Goal: Transaction & Acquisition: Purchase product/service

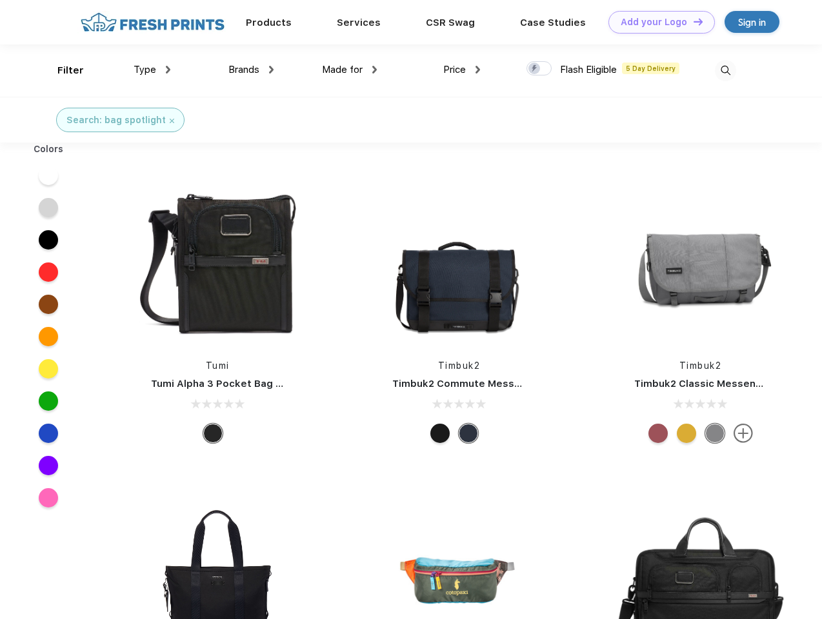
scroll to position [1, 0]
click at [657, 22] on link "Add your Logo Design Tool" at bounding box center [661, 22] width 106 height 23
click at [0, 0] on div "Design Tool" at bounding box center [0, 0] width 0 height 0
click at [692, 21] on link "Add your Logo Design Tool" at bounding box center [661, 22] width 106 height 23
click at [62, 70] on div "Filter" at bounding box center [70, 70] width 26 height 15
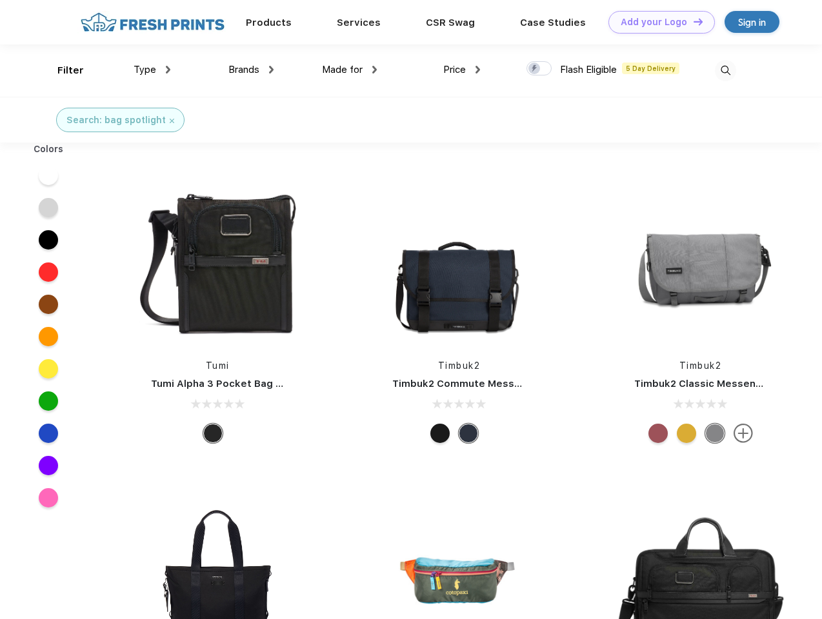
click at [152, 70] on span "Type" at bounding box center [145, 70] width 23 height 12
click at [251, 70] on span "Brands" at bounding box center [243, 70] width 31 height 12
click at [350, 70] on span "Made for" at bounding box center [342, 70] width 41 height 12
click at [462, 70] on span "Price" at bounding box center [454, 70] width 23 height 12
click at [539, 69] on div at bounding box center [538, 68] width 25 height 14
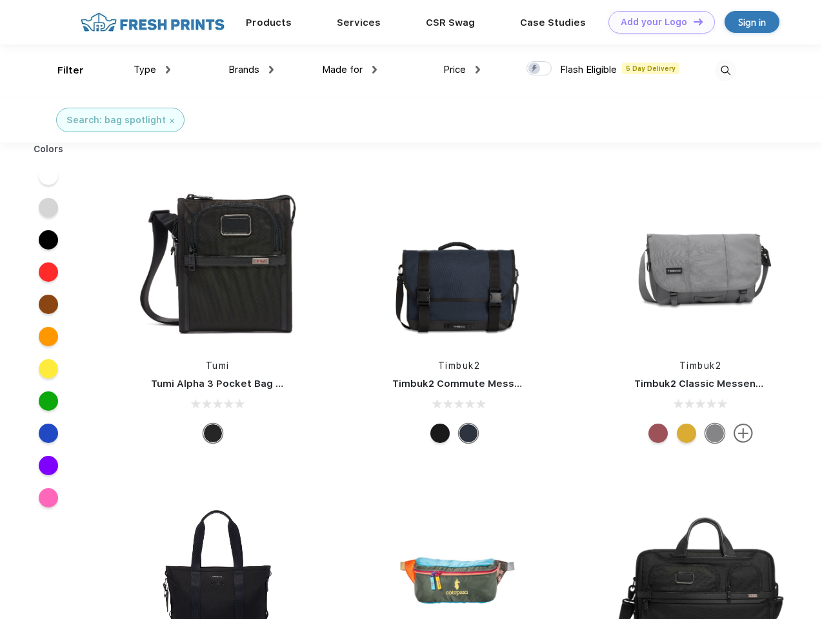
click at [535, 69] on input "checkbox" at bounding box center [530, 65] width 8 height 8
click at [725, 70] on img at bounding box center [725, 70] width 21 height 21
